Goal: Task Accomplishment & Management: Use online tool/utility

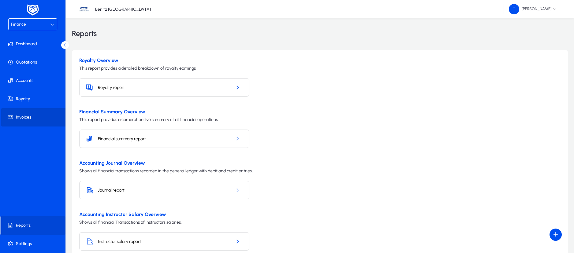
click at [32, 116] on span "Invoices" at bounding box center [34, 117] width 66 height 6
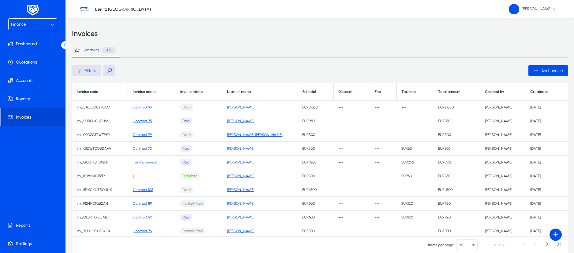
click at [105, 70] on button at bounding box center [109, 70] width 12 height 11
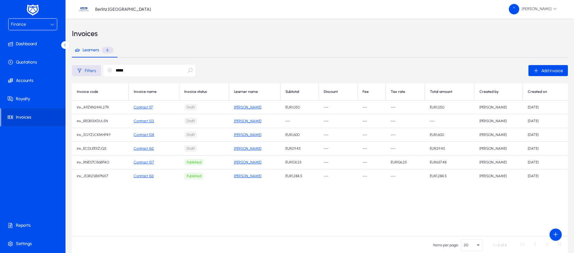
type input "*****"
click at [248, 177] on link "[PERSON_NAME]" at bounding box center [247, 176] width 27 height 4
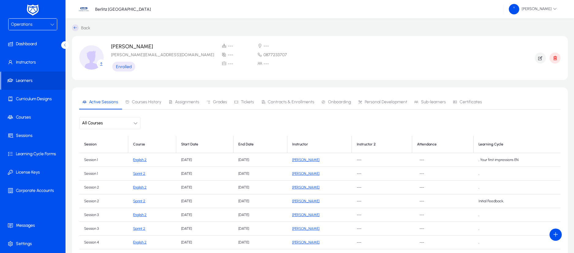
click at [51, 27] on div at bounding box center [52, 24] width 4 height 7
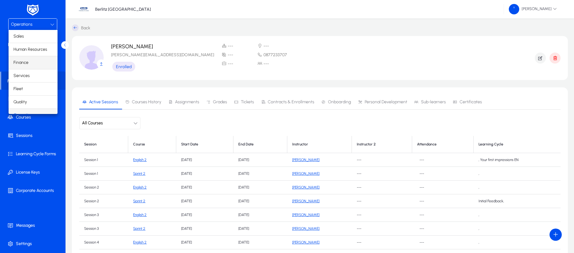
scroll to position [8, 0]
click at [28, 57] on mat-option "Finance" at bounding box center [33, 55] width 49 height 13
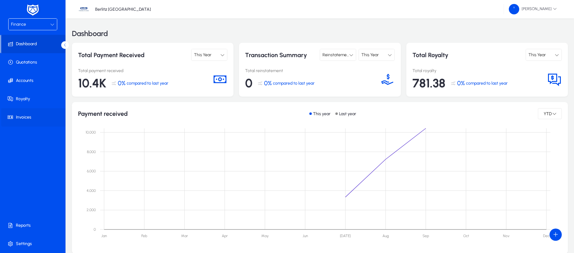
click at [18, 116] on span "Invoices" at bounding box center [34, 117] width 66 height 6
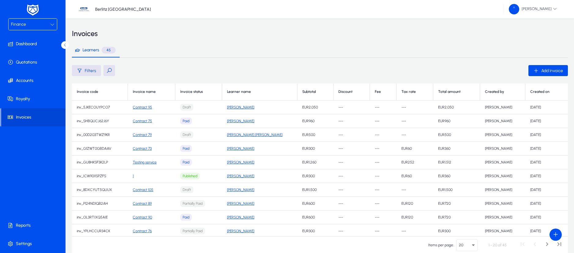
click at [107, 69] on button at bounding box center [109, 70] width 12 height 11
click at [33, 79] on span "Accounts" at bounding box center [34, 81] width 66 height 6
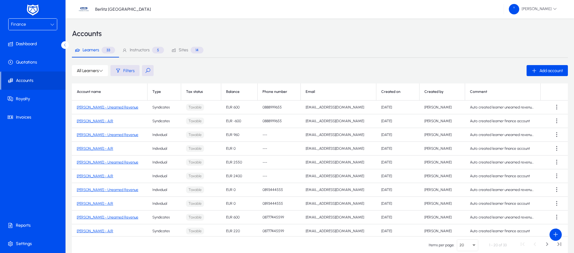
click at [149, 69] on button at bounding box center [148, 70] width 12 height 11
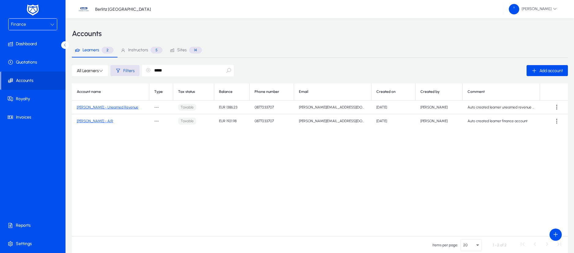
type input "*****"
click at [52, 23] on icon at bounding box center [52, 24] width 4 height 4
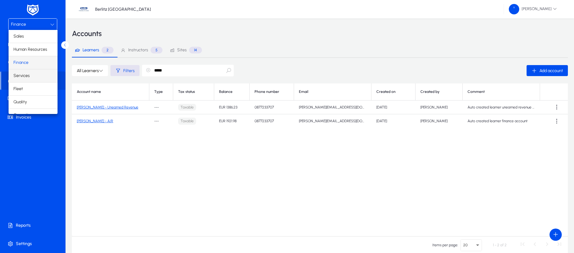
scroll to position [21, 0]
click at [34, 90] on mat-option "Operations" at bounding box center [33, 94] width 49 height 13
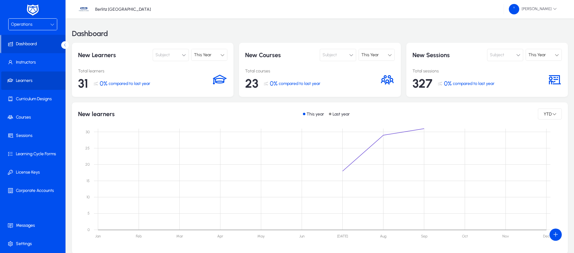
click at [28, 78] on span "Learners" at bounding box center [34, 81] width 66 height 6
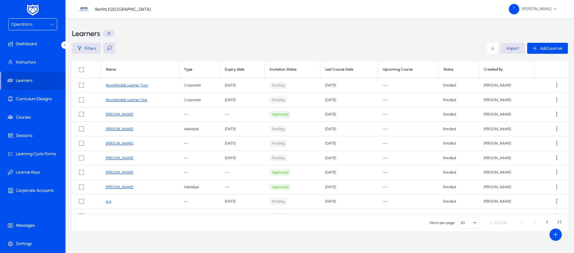
click at [52, 24] on icon at bounding box center [52, 24] width 4 height 4
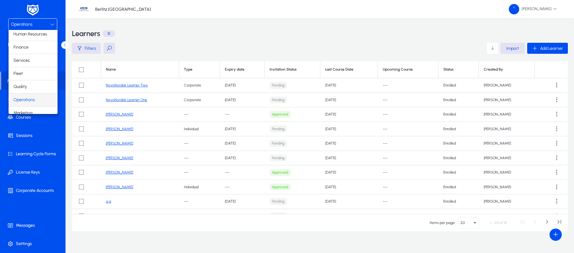
scroll to position [21, 0]
click at [31, 43] on mat-option "Finance" at bounding box center [33, 42] width 49 height 13
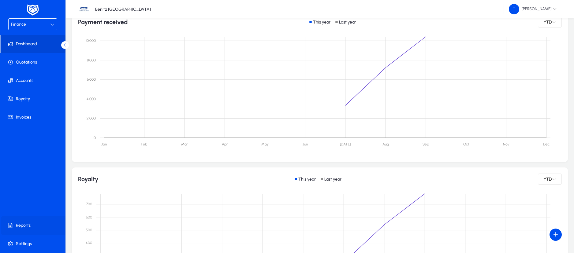
click at [30, 226] on span "Reports" at bounding box center [34, 226] width 66 height 6
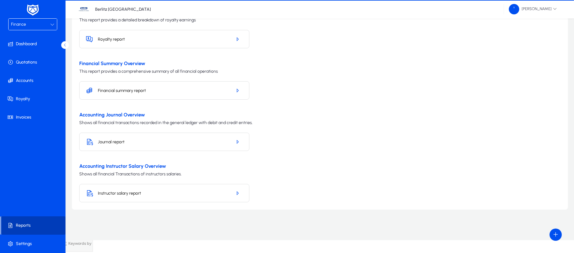
scroll to position [36, 0]
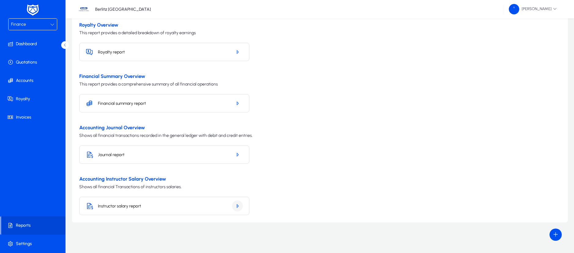
click at [239, 206] on icon "button" at bounding box center [238, 207] width 6 height 6
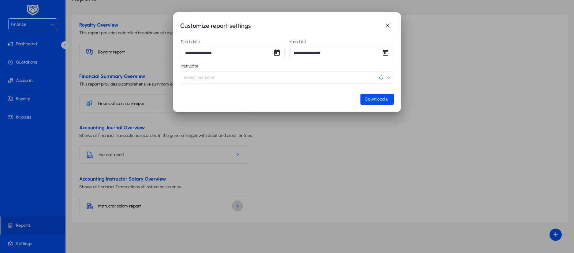
scroll to position [0, 0]
click at [374, 100] on span "Download" at bounding box center [374, 99] width 19 height 5
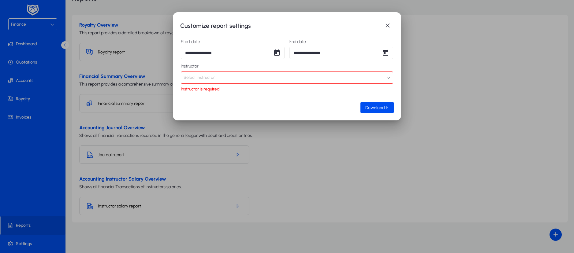
click at [379, 80] on button "Select instructor" at bounding box center [287, 78] width 212 height 12
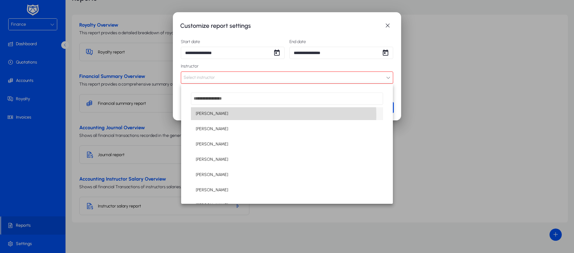
click at [235, 116] on mat-option "[PERSON_NAME]" at bounding box center [287, 113] width 192 height 13
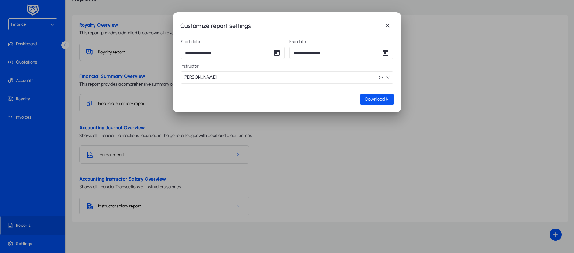
click at [374, 103] on span "button" at bounding box center [377, 99] width 33 height 15
click at [388, 27] on span "button" at bounding box center [388, 26] width 12 height 12
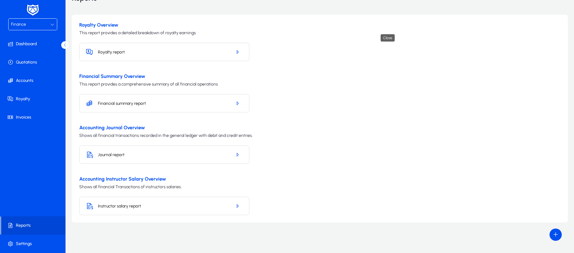
scroll to position [36, 0]
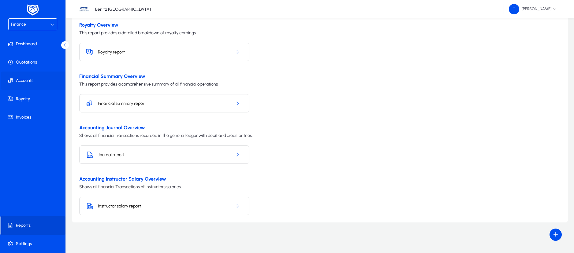
click at [19, 80] on span "Accounts" at bounding box center [34, 81] width 66 height 6
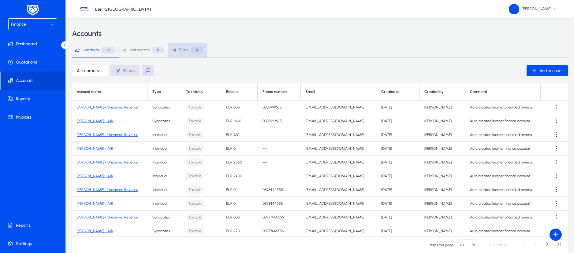
click at [186, 49] on span "Sites" at bounding box center [183, 50] width 9 height 4
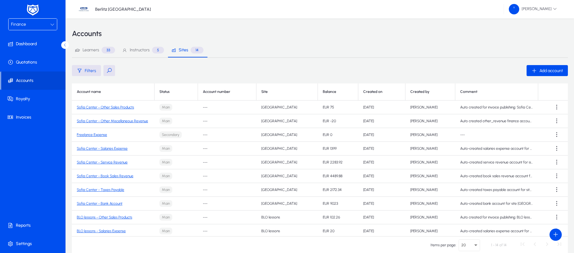
click at [129, 107] on link "Sofia Center - Other Sales Products" at bounding box center [105, 107] width 57 height 4
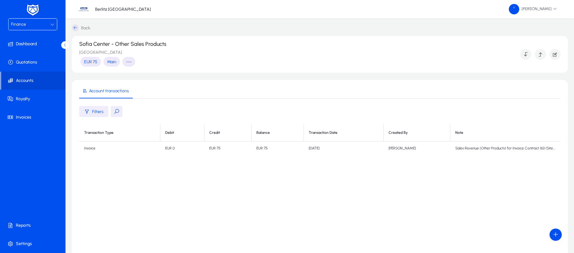
click at [77, 26] on icon at bounding box center [75, 27] width 7 height 7
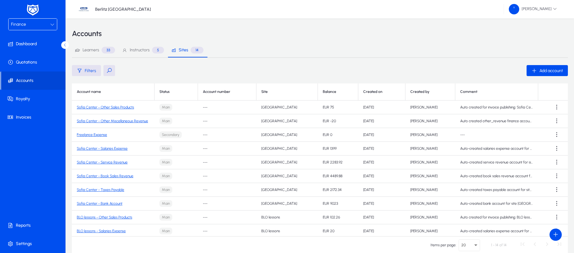
click at [130, 123] on link "Sofia Center - Other Miscellaneous Revenue" at bounding box center [112, 121] width 71 height 4
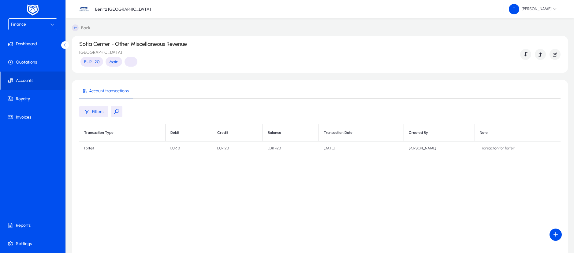
click at [77, 25] on icon at bounding box center [75, 27] width 7 height 7
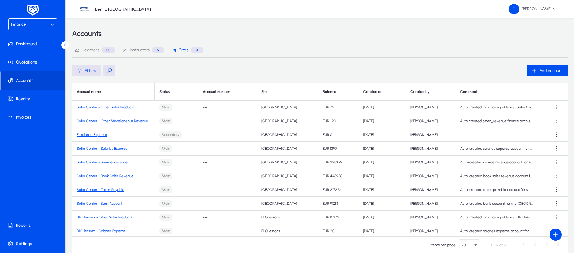
click at [118, 176] on link "Sofia Center - Book Sales Revenue" at bounding box center [105, 176] width 57 height 4
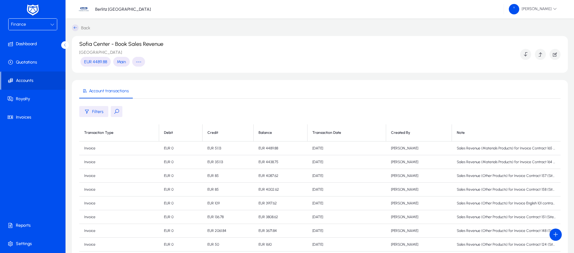
click at [75, 28] on icon at bounding box center [75, 27] width 7 height 7
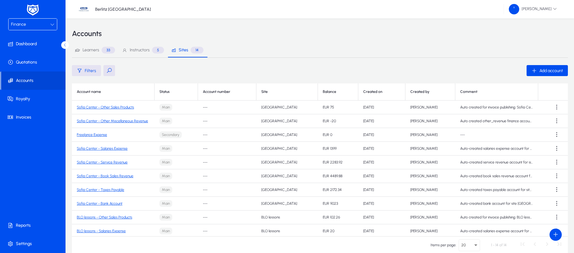
click at [94, 69] on span "Filters" at bounding box center [90, 70] width 11 height 5
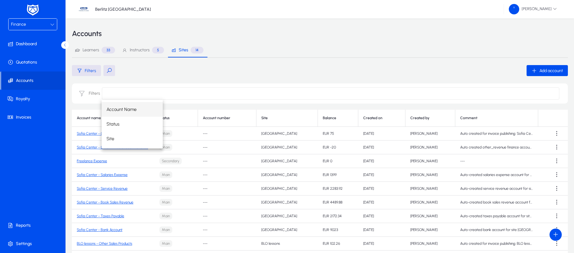
click at [118, 92] on input at bounding box center [331, 94] width 458 height 12
click at [43, 21] on div "Finance" at bounding box center [30, 25] width 39 height 8
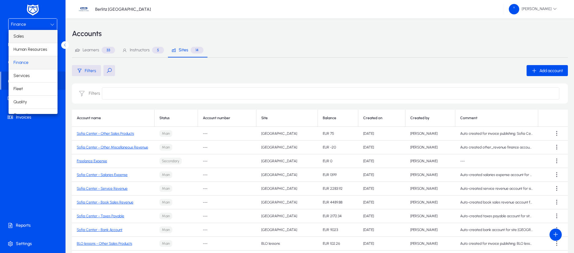
click at [29, 37] on mat-option "Sales" at bounding box center [33, 36] width 49 height 13
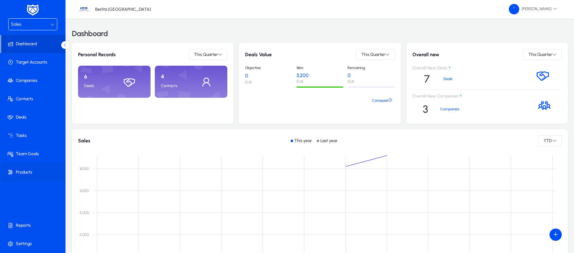
click at [29, 172] on span "Products" at bounding box center [34, 173] width 66 height 6
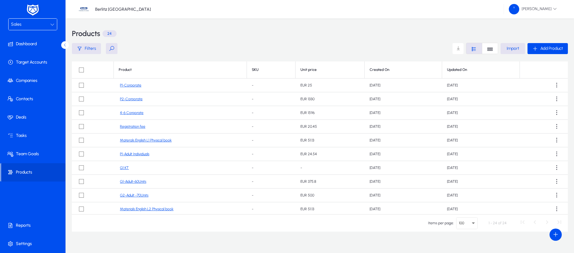
click at [131, 84] on link "P1-Corporate" at bounding box center [130, 85] width 21 height 5
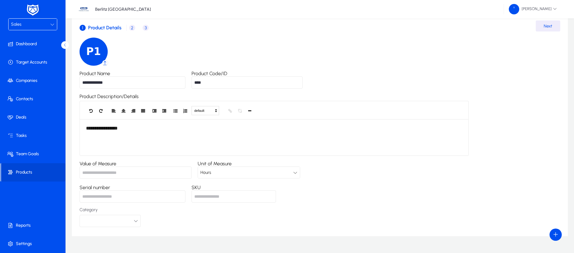
scroll to position [45, 0]
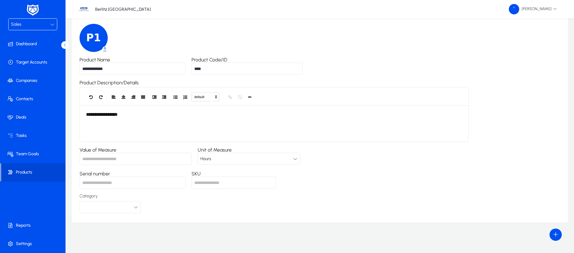
click at [298, 159] on icon at bounding box center [295, 159] width 4 height 4
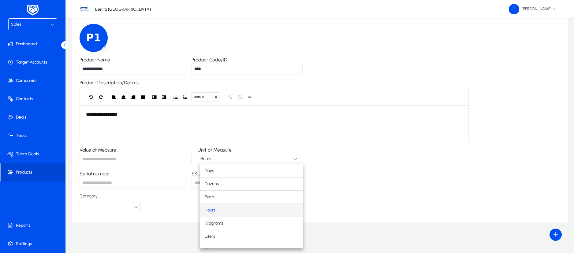
click at [385, 184] on div at bounding box center [287, 126] width 574 height 253
